Goal: Transaction & Acquisition: Purchase product/service

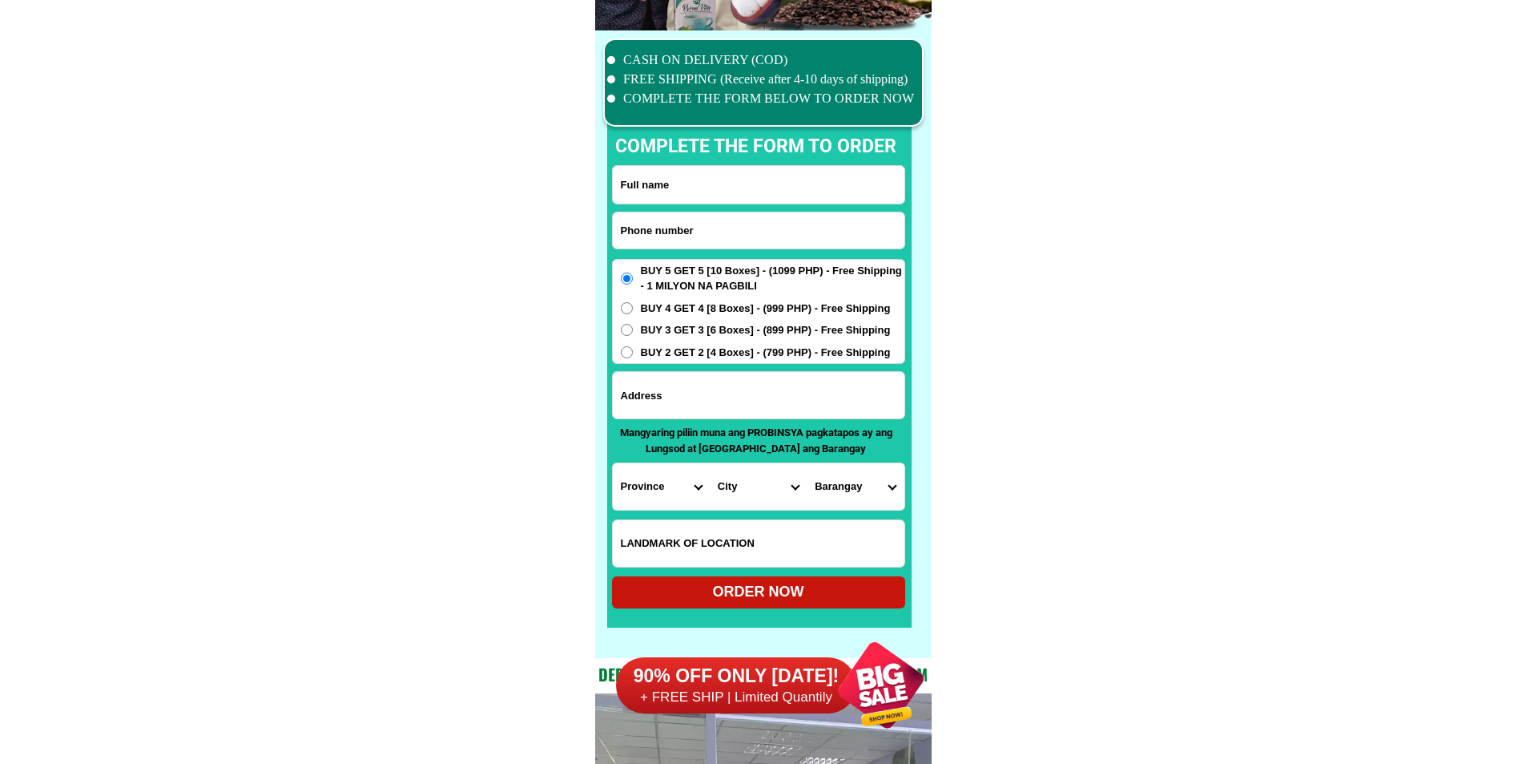
scroll to position [12456, 0]
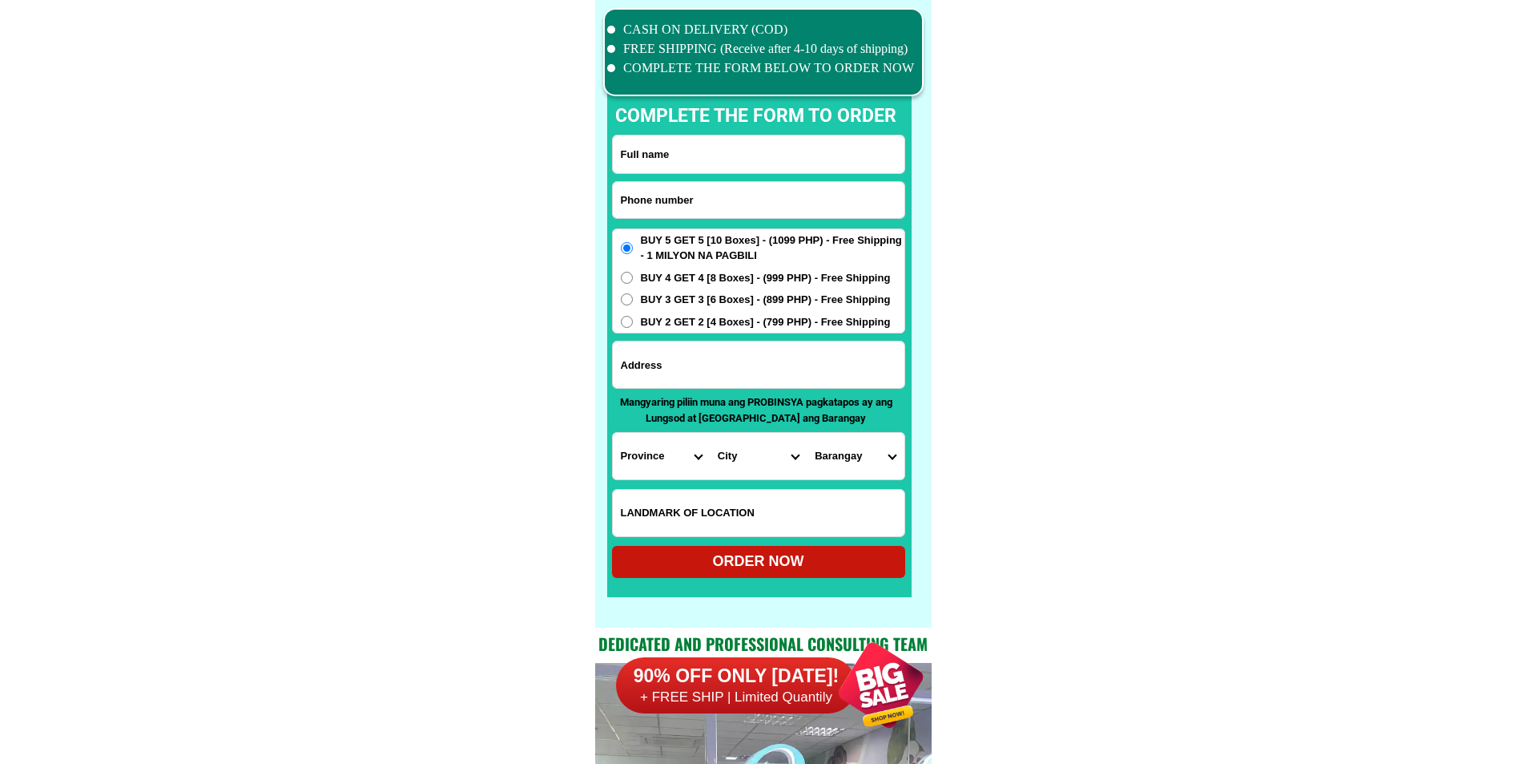
click at [732, 212] on input "Input phone_number" at bounding box center [759, 200] width 292 height 36
paste input "09362984418"
type input "09362984418"
click at [632, 146] on input "Input full_name" at bounding box center [759, 154] width 292 height 38
paste input "[PERSON_NAME]"
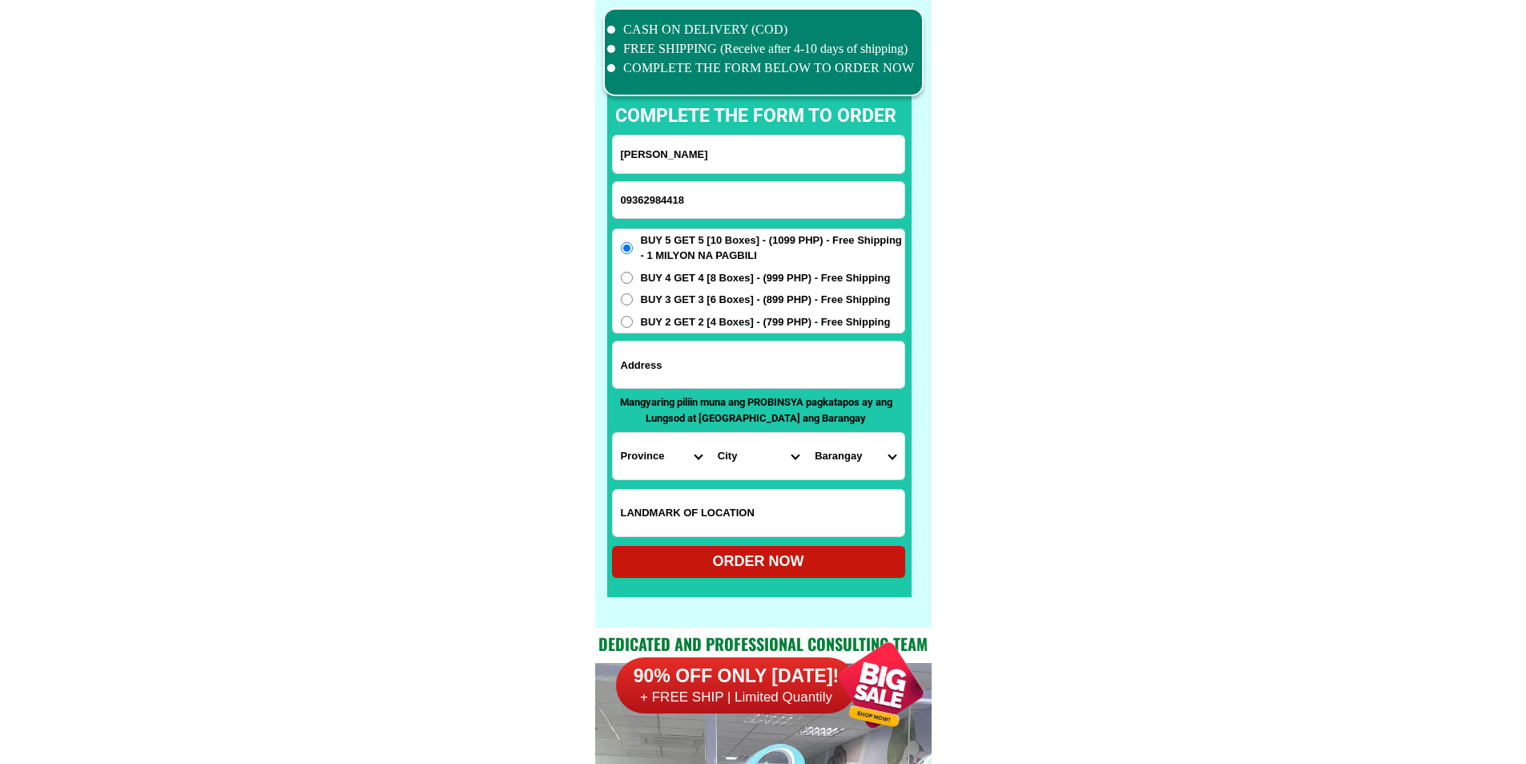
type input "[PERSON_NAME]"
click at [722, 337] on form "[PERSON_NAME] 09362984418 ORDER NOW Province [GEOGRAPHIC_DATA] [GEOGRAPHIC_DATA…" at bounding box center [758, 356] width 293 height 443
click at [719, 327] on span "BUY 2 GET 2 [4 Boxes] - (799 PHP) - Free Shipping" at bounding box center [766, 322] width 250 height 16
click at [633, 327] on input "BUY 2 GET 2 [4 Boxes] - (799 PHP) - Free Shipping" at bounding box center [627, 322] width 12 height 12
radio input "true"
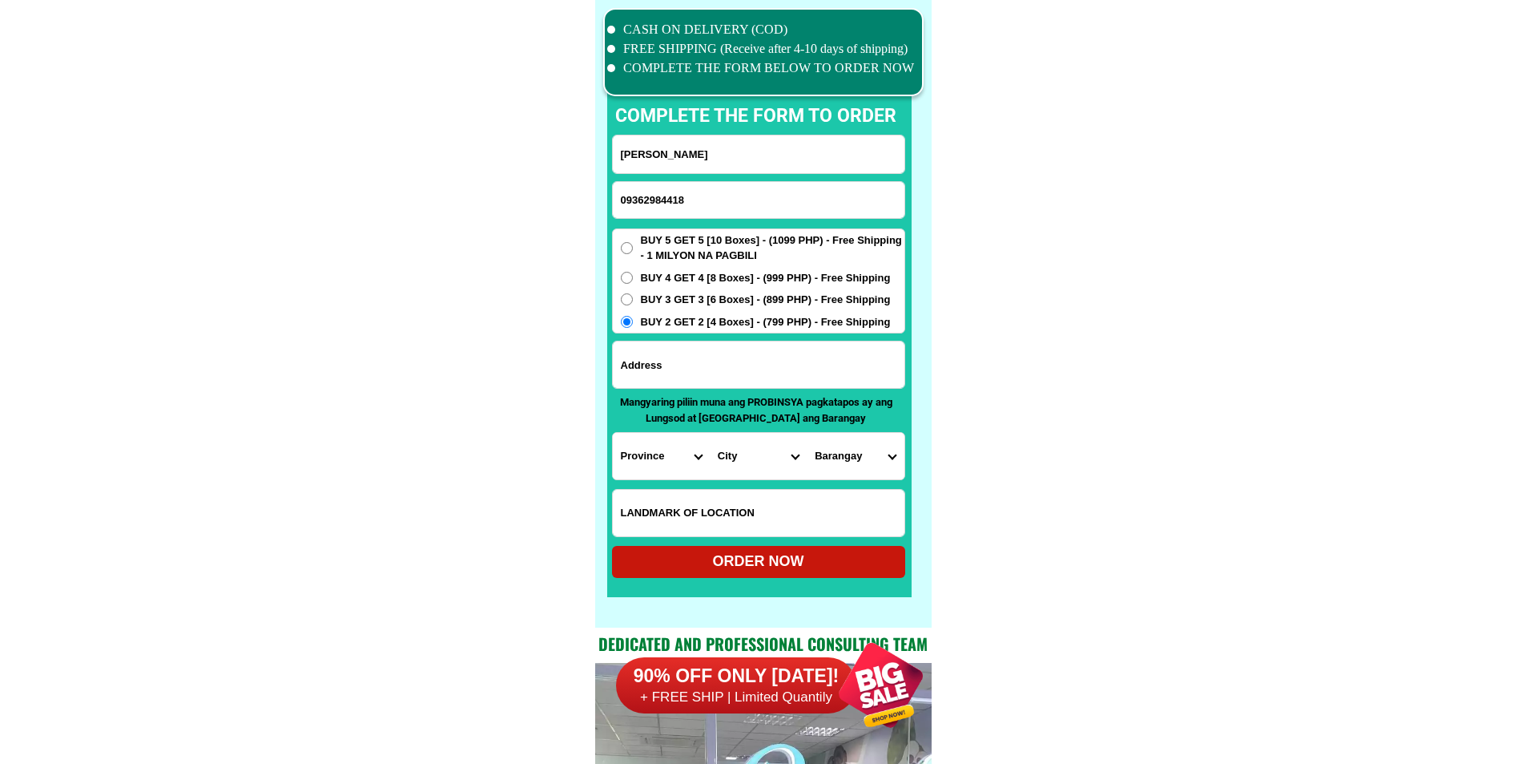
click at [717, 361] on input "Input address" at bounding box center [759, 364] width 292 height 46
paste input "PUROK 5 [GEOGRAPHIC_DATA][PERSON_NAME] OF [GEOGRAPHIC_DATA] [GEOGRAPHIC_DATA] P…"
type input "PUROK 5 [GEOGRAPHIC_DATA][PERSON_NAME] OF [GEOGRAPHIC_DATA] [GEOGRAPHIC_DATA] P…"
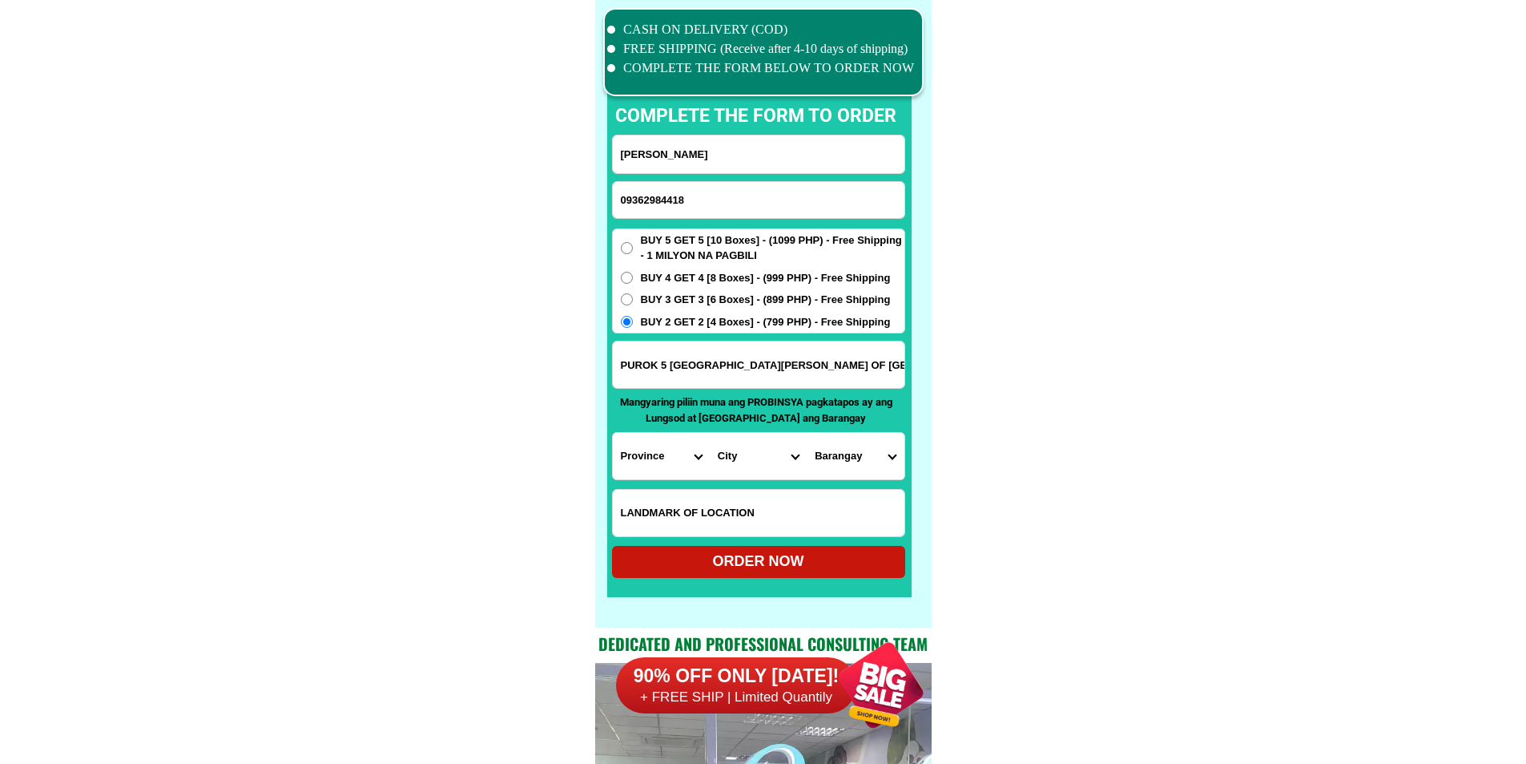
drag, startPoint x: 800, startPoint y: 360, endPoint x: 1021, endPoint y: 360, distance: 220.3
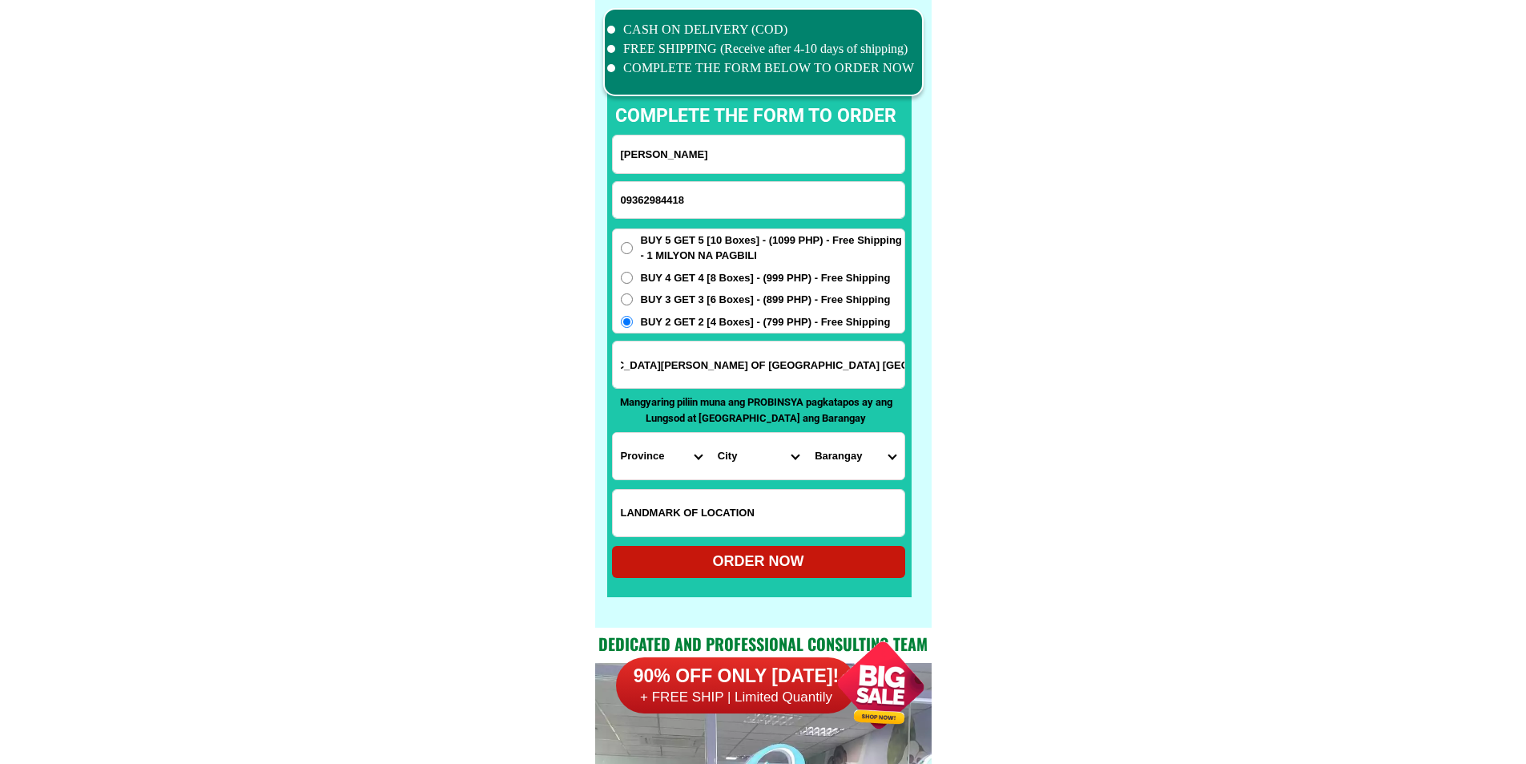
scroll to position [0, 0]
click at [670, 451] on select "Province [GEOGRAPHIC_DATA] [GEOGRAPHIC_DATA][PERSON_NAME][GEOGRAPHIC_DATA][GEOG…" at bounding box center [661, 456] width 97 height 46
click at [709, 469] on div "Province [GEOGRAPHIC_DATA] [GEOGRAPHIC_DATA][PERSON_NAME][GEOGRAPHIC_DATA][GEOG…" at bounding box center [759, 456] width 292 height 46
drag, startPoint x: 1196, startPoint y: 588, endPoint x: 1159, endPoint y: 587, distance: 37.7
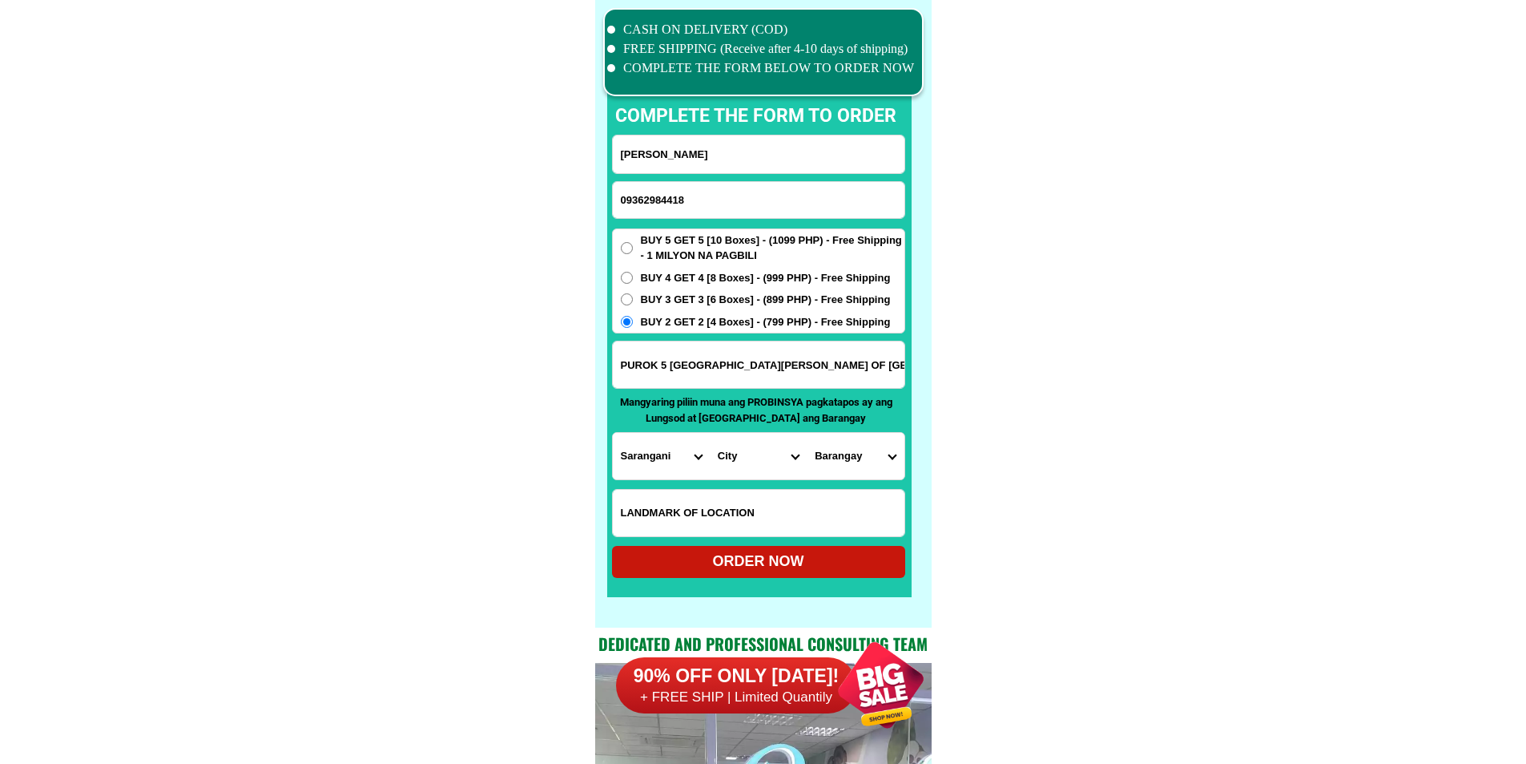
click at [659, 460] on select "Province [GEOGRAPHIC_DATA] [GEOGRAPHIC_DATA][PERSON_NAME][GEOGRAPHIC_DATA][GEOG…" at bounding box center [661, 456] width 97 height 46
select select "63_779"
click at [734, 460] on select "City [GEOGRAPHIC_DATA]-city [GEOGRAPHIC_DATA] Arayat Bacolor [GEOGRAPHIC_DATA] …" at bounding box center [758, 456] width 97 height 46
select select "63_7797518"
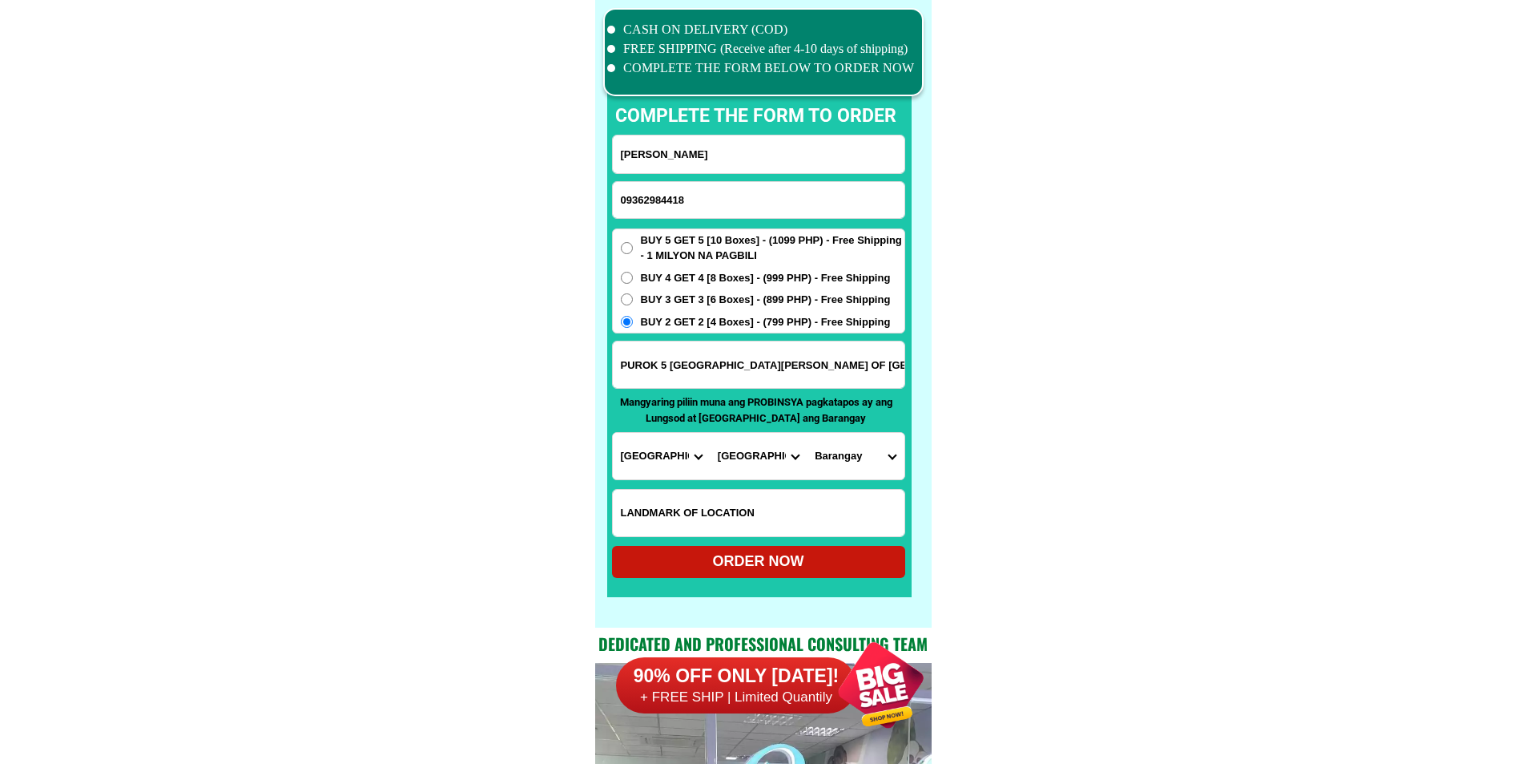
click at [710, 433] on select "City [GEOGRAPHIC_DATA]-city [GEOGRAPHIC_DATA] Arayat Bacolor [GEOGRAPHIC_DATA] …" at bounding box center [758, 456] width 97 height 46
click at [861, 459] on select "Barangay Alasas Baliti Bulaon [PERSON_NAME][GEOGRAPHIC_DATA] Del [PERSON_NAME] …" at bounding box center [855, 456] width 97 height 46
select select "63_7797518255"
click at [827, 562] on div "ORDER NOW" at bounding box center [758, 561] width 293 height 22
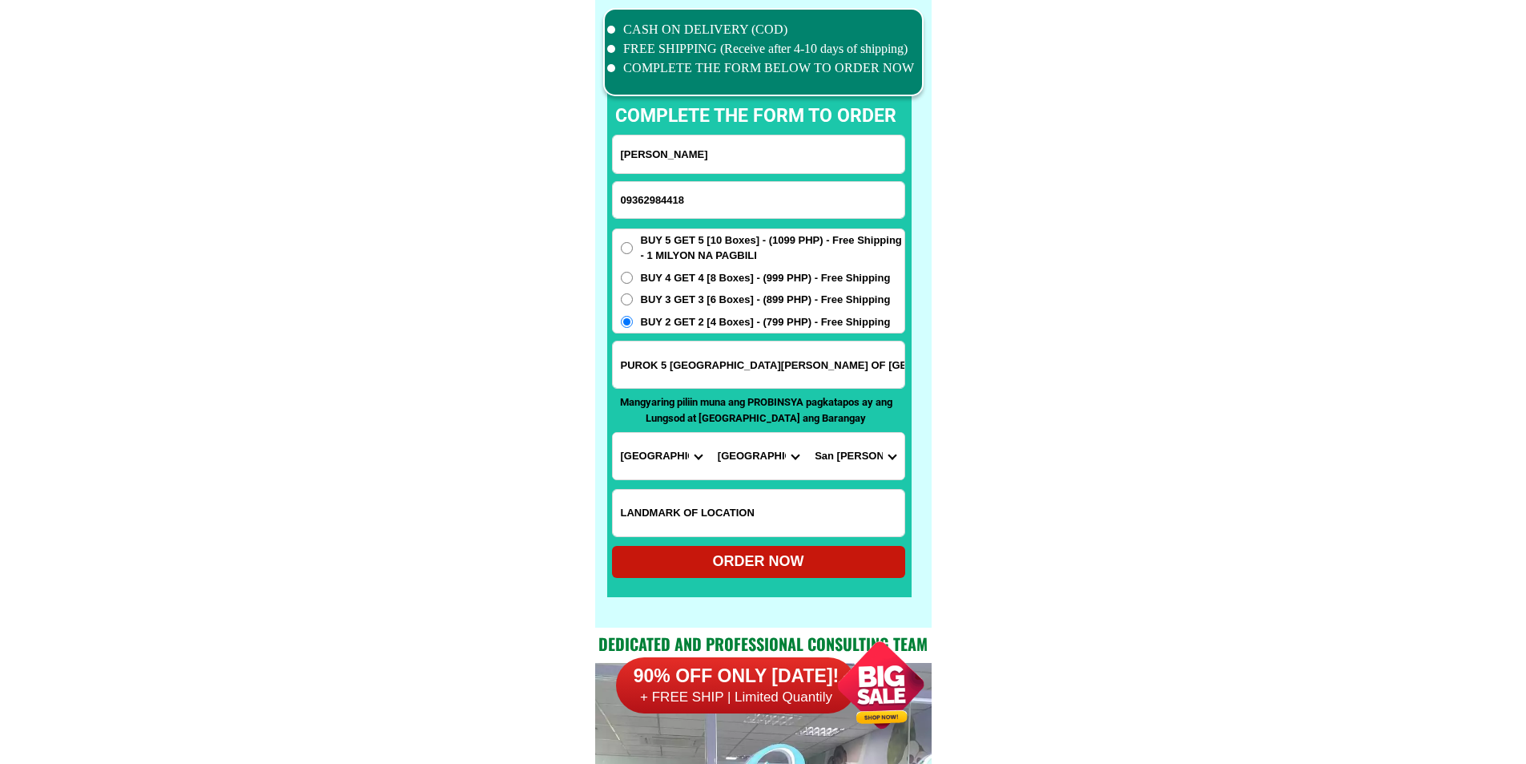
type input "PUROK 5 [GEOGRAPHIC_DATA][PERSON_NAME] OF [GEOGRAPHIC_DATA] [GEOGRAPHIC_DATA] P…"
radio input "true"
